Goal: Task Accomplishment & Management: Manage account settings

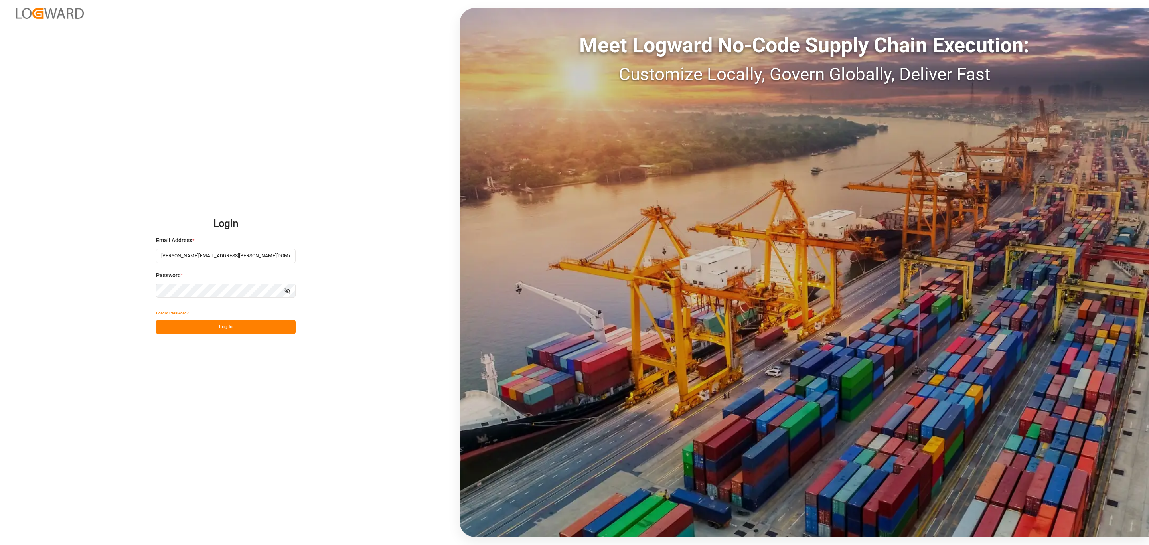
click at [237, 326] on button "Log In" at bounding box center [226, 327] width 140 height 14
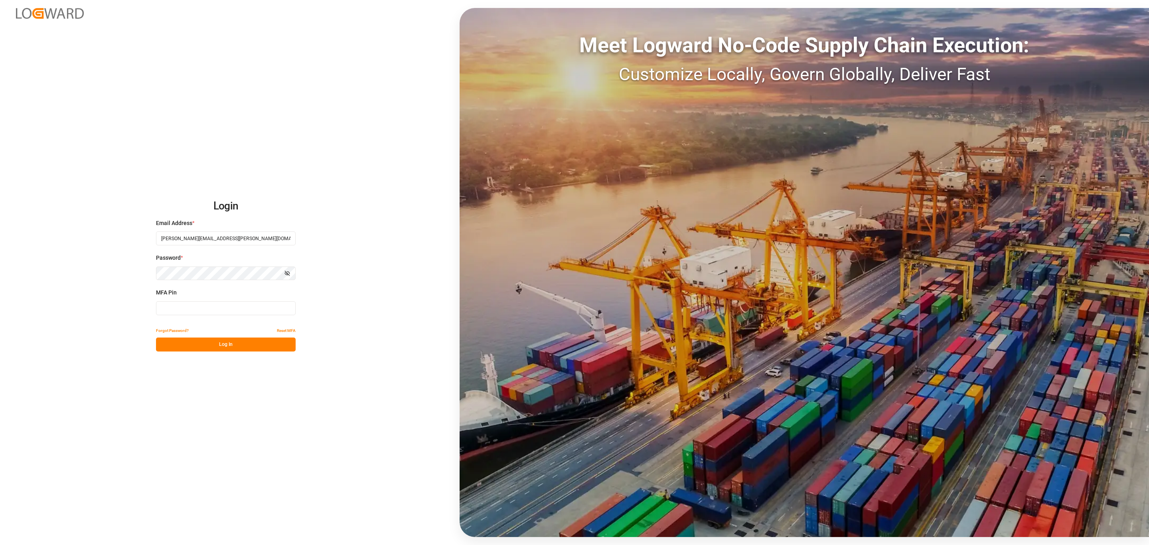
click at [202, 307] on input at bounding box center [226, 308] width 140 height 14
type input "852710"
click at [208, 344] on button "Log In" at bounding box center [226, 344] width 140 height 14
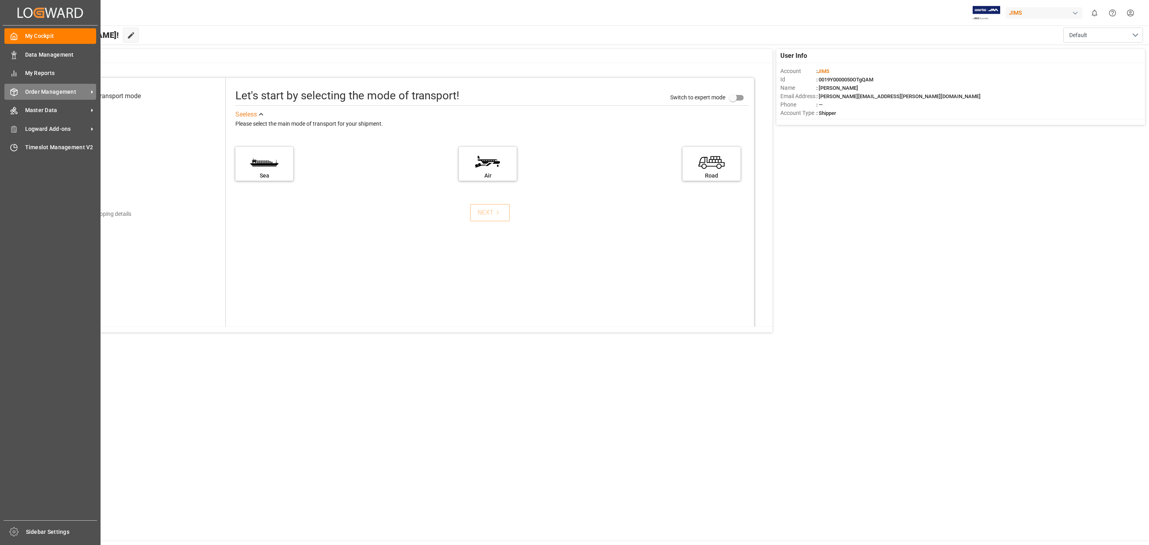
click at [36, 95] on span "Order Management" at bounding box center [56, 92] width 63 height 8
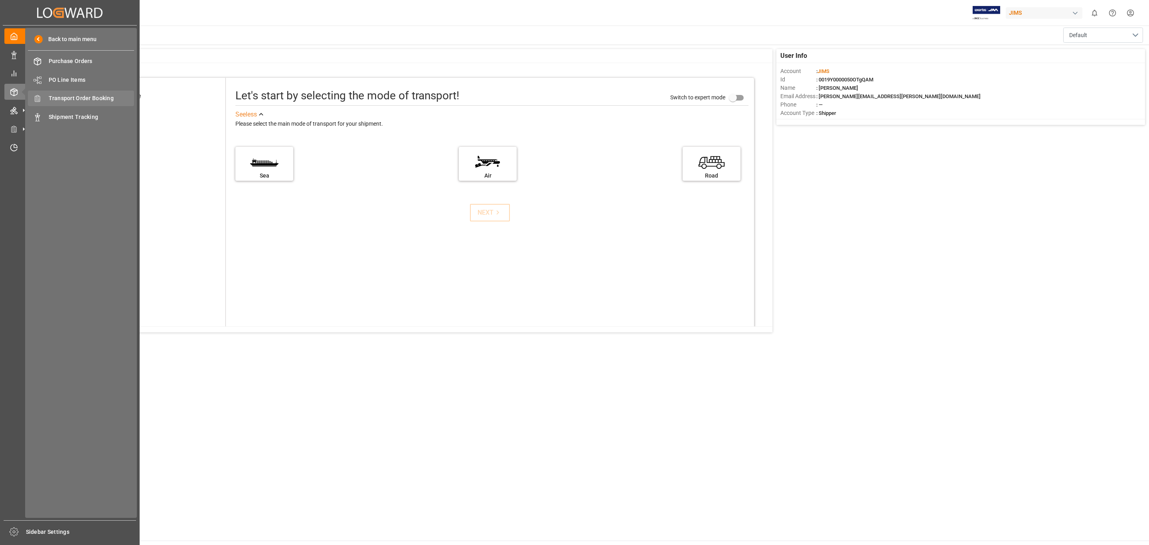
click at [91, 95] on span "Transport Order Booking" at bounding box center [92, 98] width 86 height 8
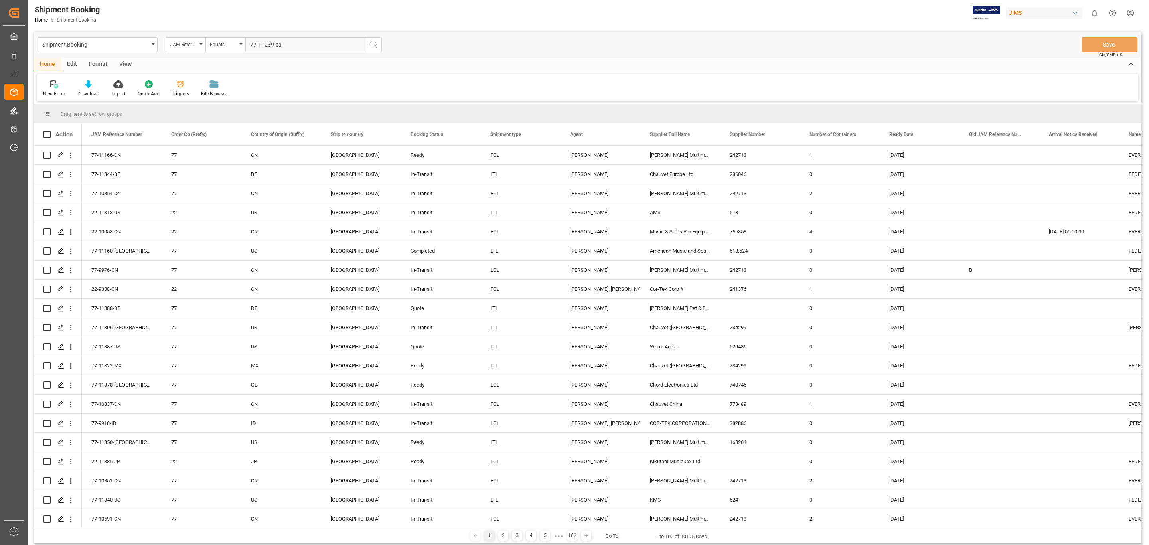
type input "77-11239-ca"
click at [371, 41] on circle "search button" at bounding box center [373, 44] width 6 height 6
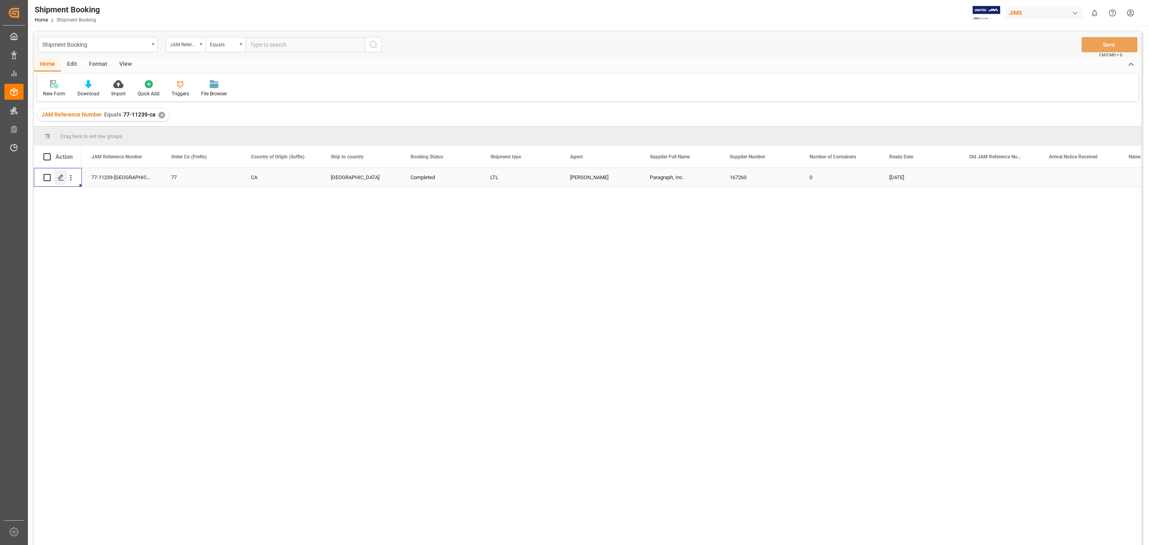
click at [58, 178] on icon "Press SPACE to select this row." at bounding box center [61, 177] width 6 height 6
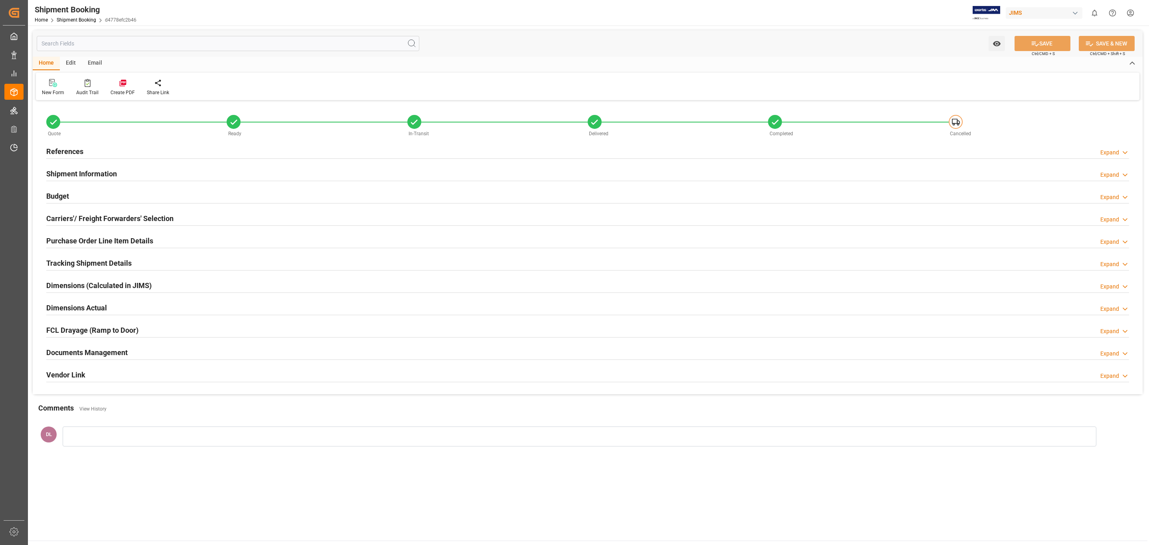
type input "0"
type input "[DATE]"
click at [106, 142] on div "References Expand" at bounding box center [588, 151] width 1094 height 22
click at [97, 150] on div "References Expand" at bounding box center [587, 150] width 1082 height 15
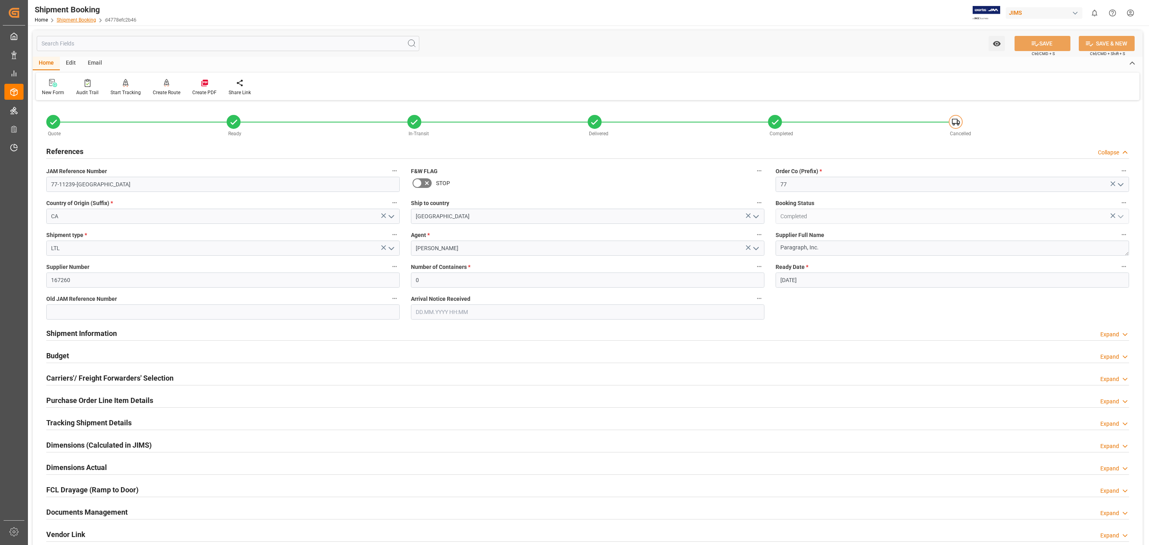
click at [65, 17] on link "Shipment Booking" at bounding box center [76, 20] width 39 height 6
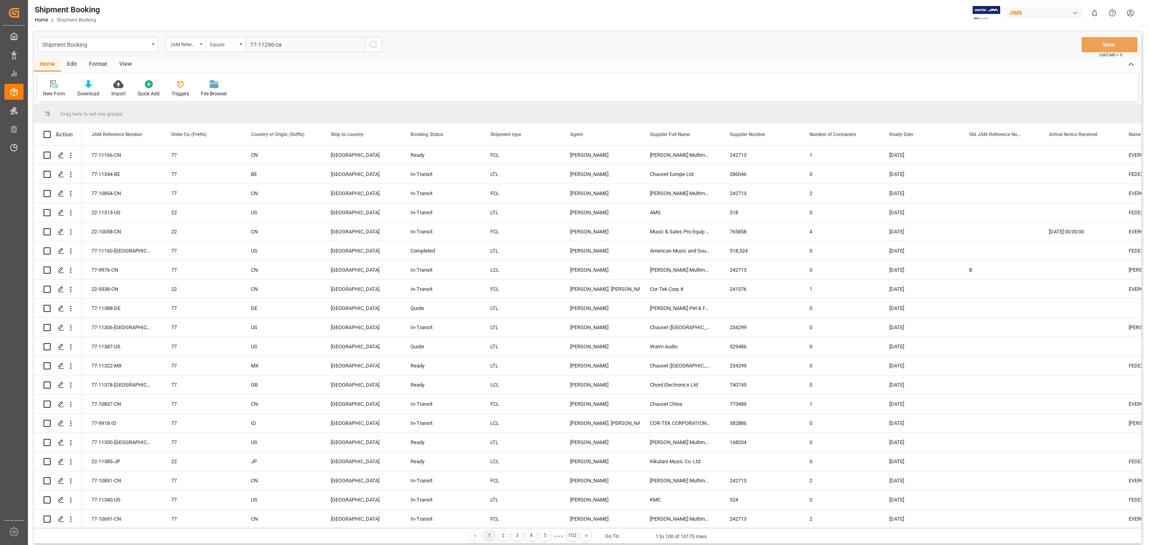
type input "77-11296-ca"
click at [370, 43] on circle "search button" at bounding box center [373, 44] width 6 height 6
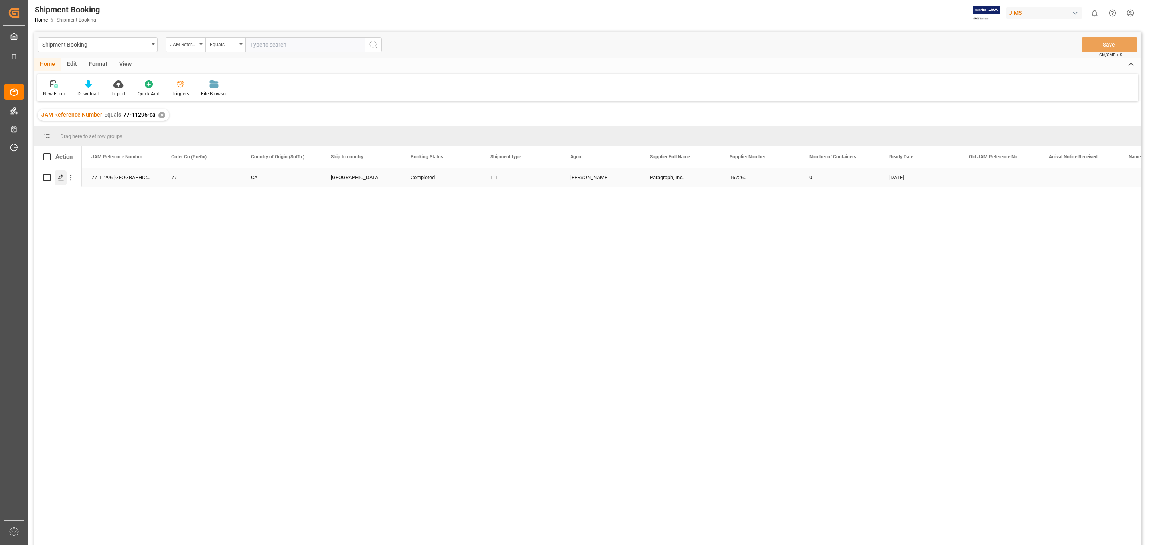
click at [60, 179] on polygon "Press SPACE to select this row." at bounding box center [61, 177] width 4 height 4
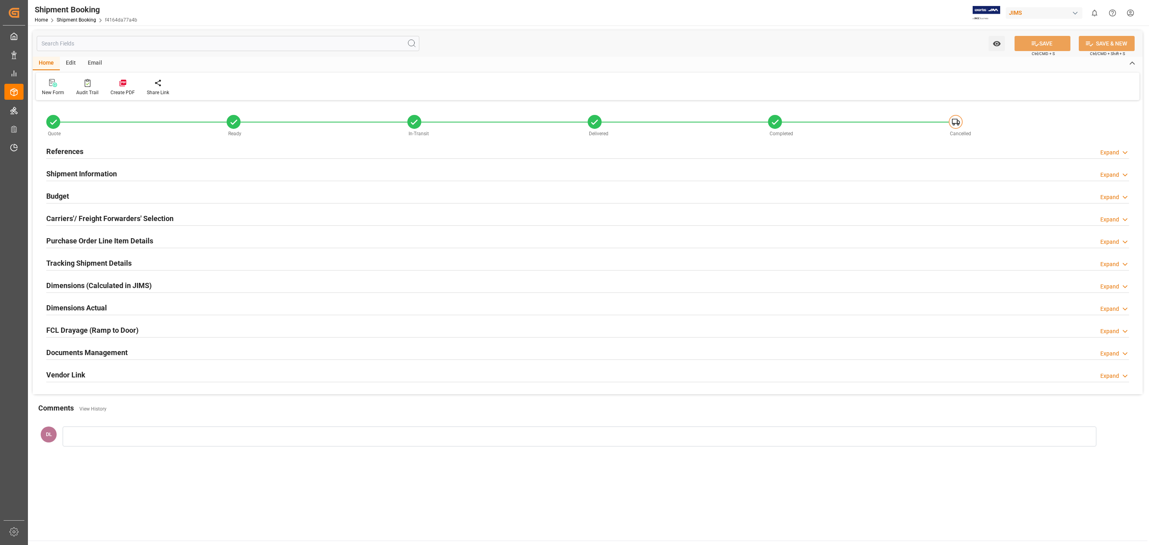
type input "0"
type input "[DATE]"
click at [139, 150] on div "References Expand" at bounding box center [587, 150] width 1082 height 15
